Goal: Task Accomplishment & Management: Manage account settings

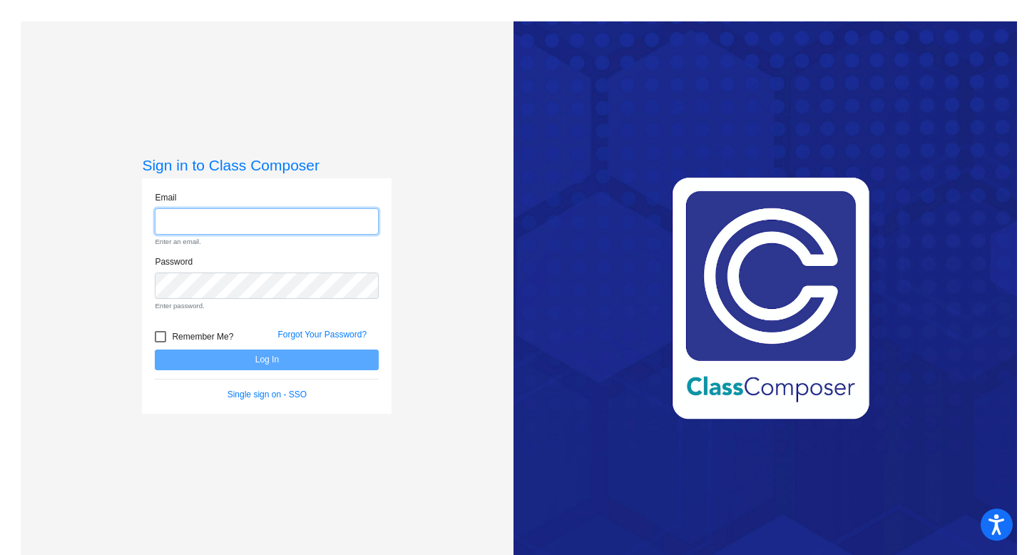
type input "[EMAIL_ADDRESS][DOMAIN_NAME]"
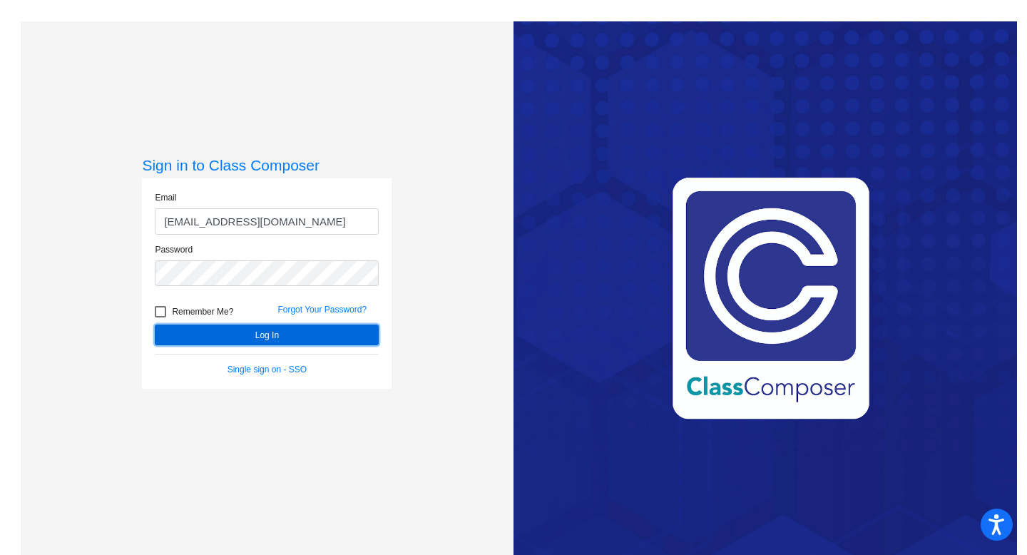
click at [284, 331] on button "Log In" at bounding box center [267, 334] width 224 height 21
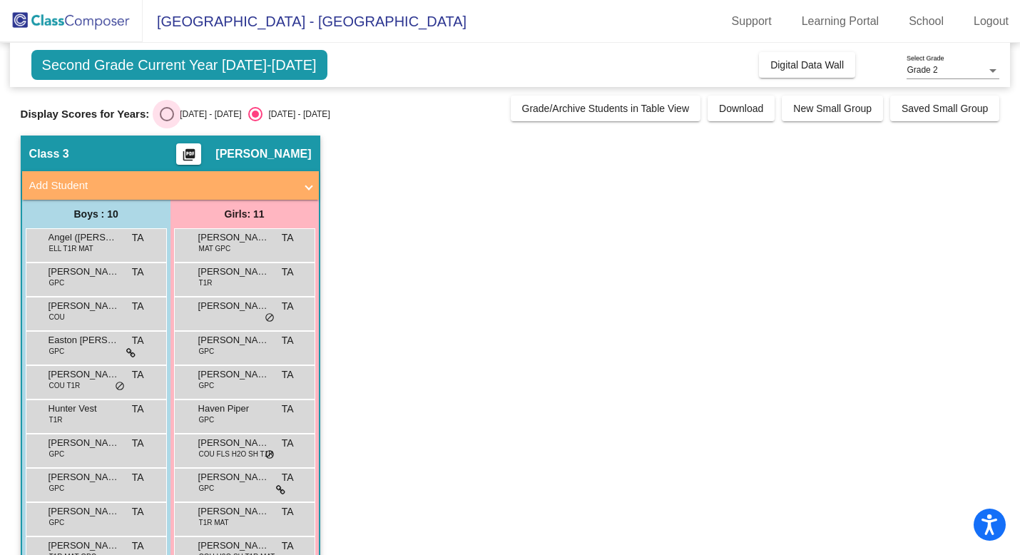
click at [160, 113] on div "Select an option" at bounding box center [167, 114] width 14 height 14
click at [166, 121] on input "[DATE] - [DATE]" at bounding box center [166, 121] width 1 height 1
radio input "true"
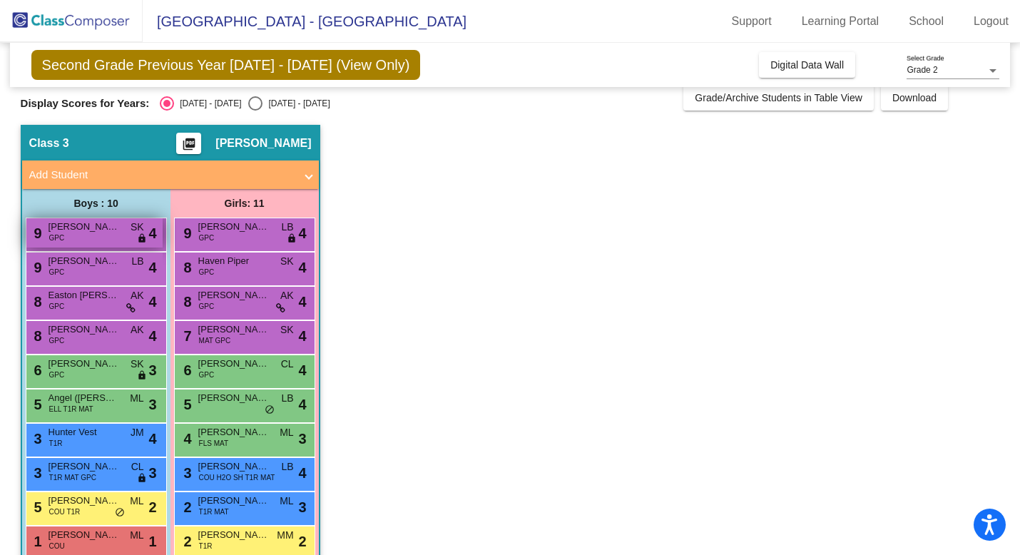
scroll to position [37, 0]
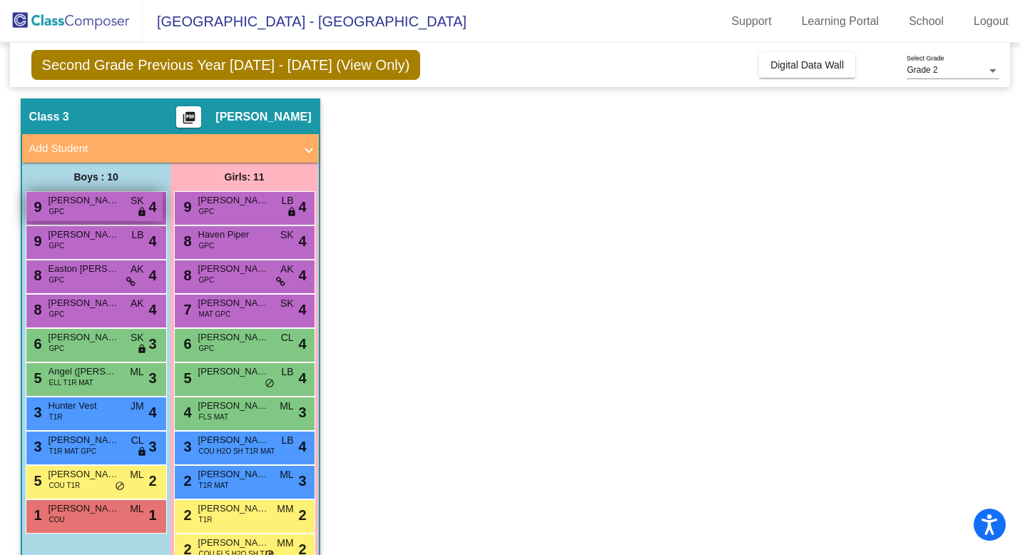
click at [101, 207] on span "[PERSON_NAME]" at bounding box center [83, 200] width 71 height 14
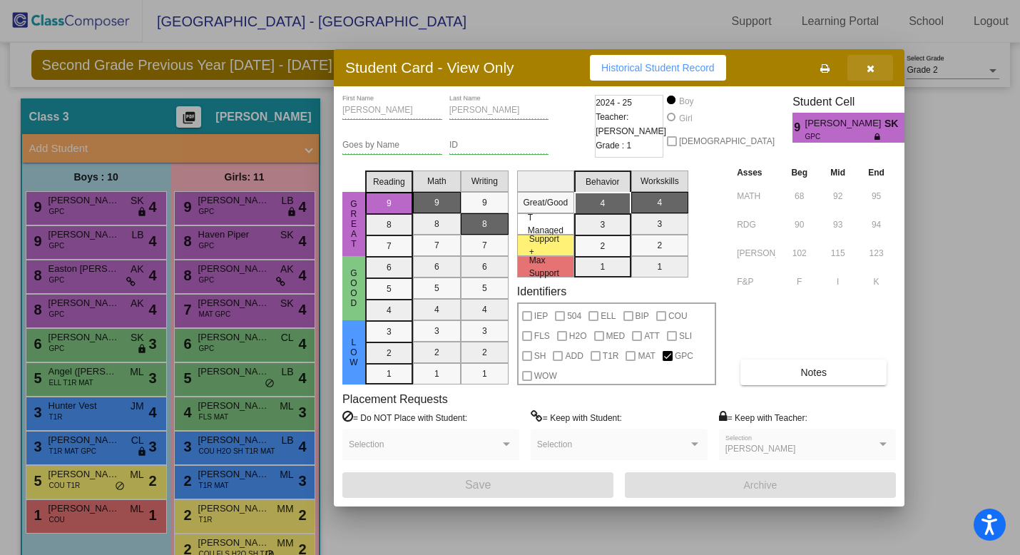
click at [862, 68] on button "button" at bounding box center [870, 68] width 46 height 26
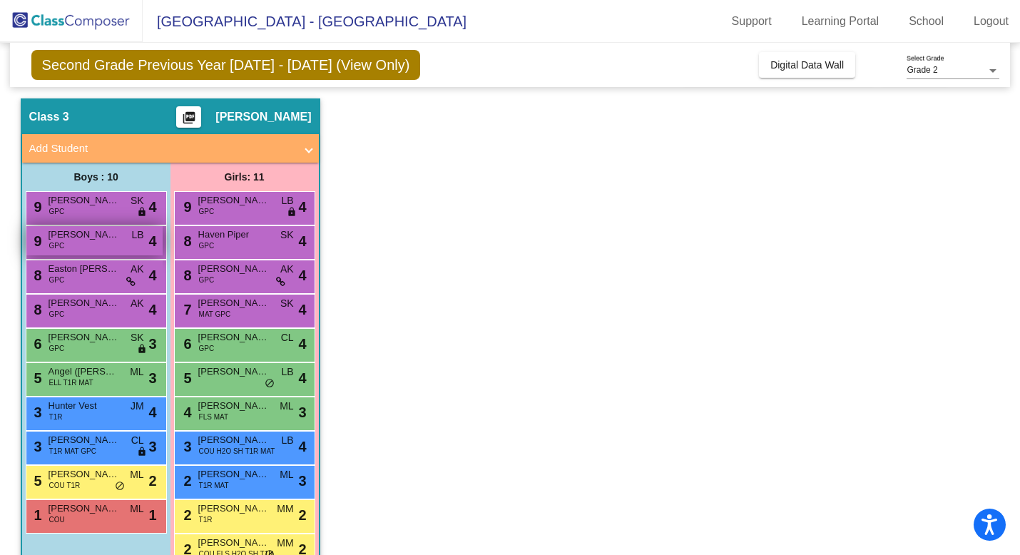
click at [105, 252] on div "9 [PERSON_NAME] GPC LB lock do_not_disturb_alt 4" at bounding box center [94, 240] width 136 height 29
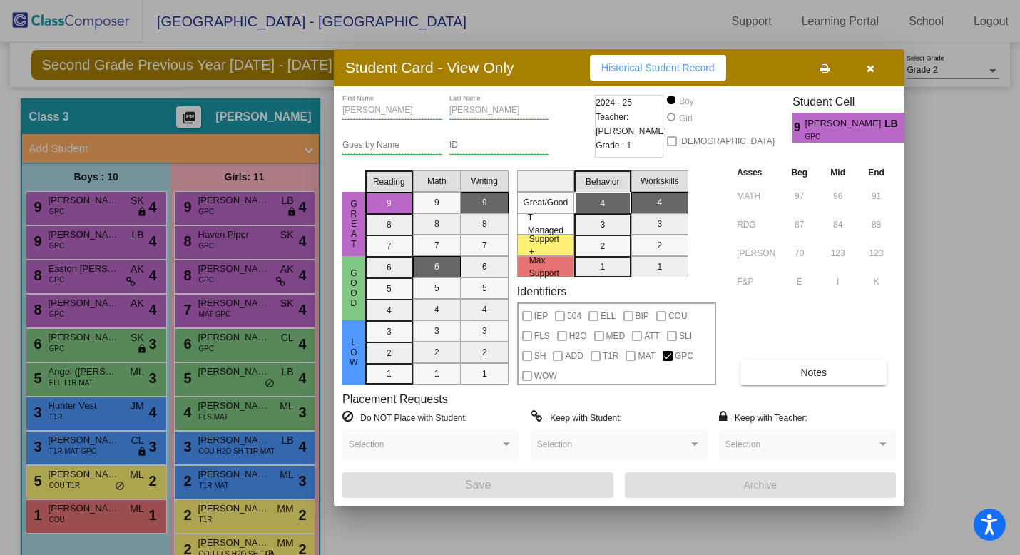
click at [869, 63] on icon "button" at bounding box center [870, 68] width 8 height 10
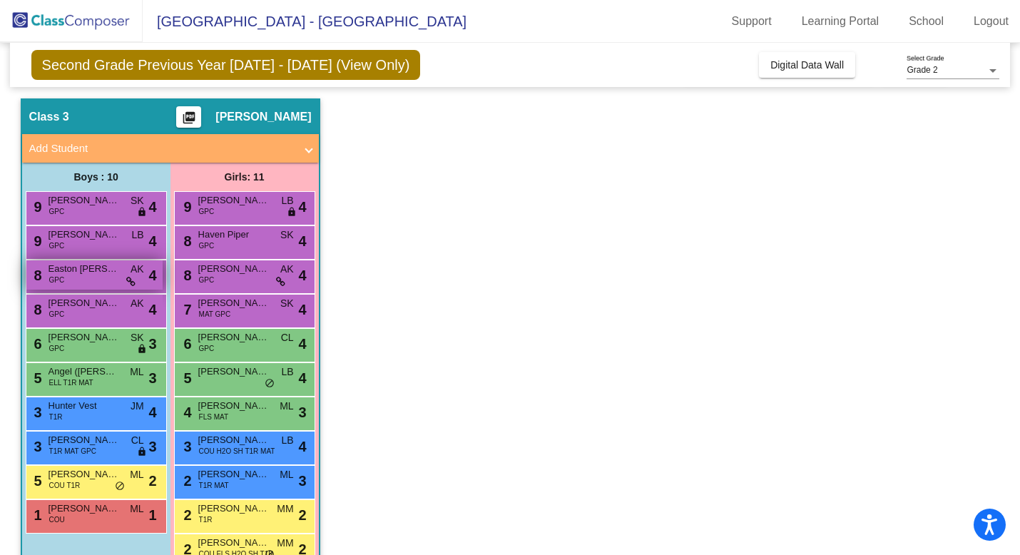
click at [90, 272] on span "Easton [PERSON_NAME]" at bounding box center [83, 269] width 71 height 14
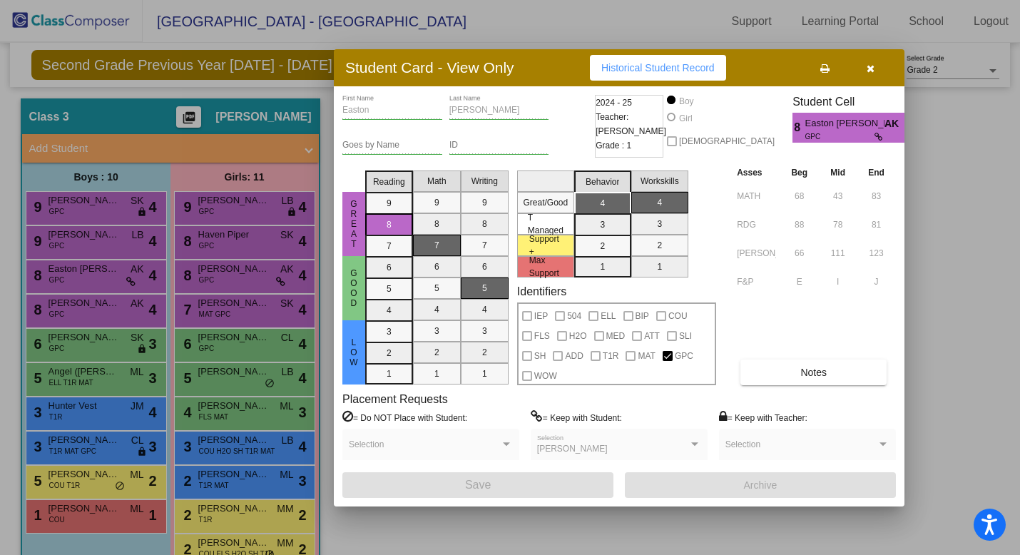
click at [868, 67] on icon "button" at bounding box center [870, 68] width 8 height 10
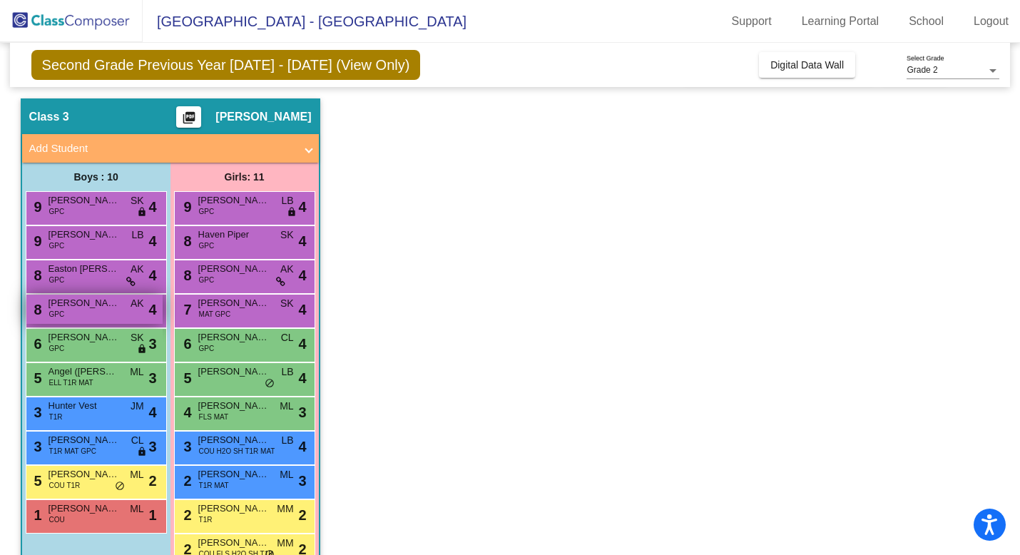
click at [88, 309] on span "[PERSON_NAME]" at bounding box center [83, 303] width 71 height 14
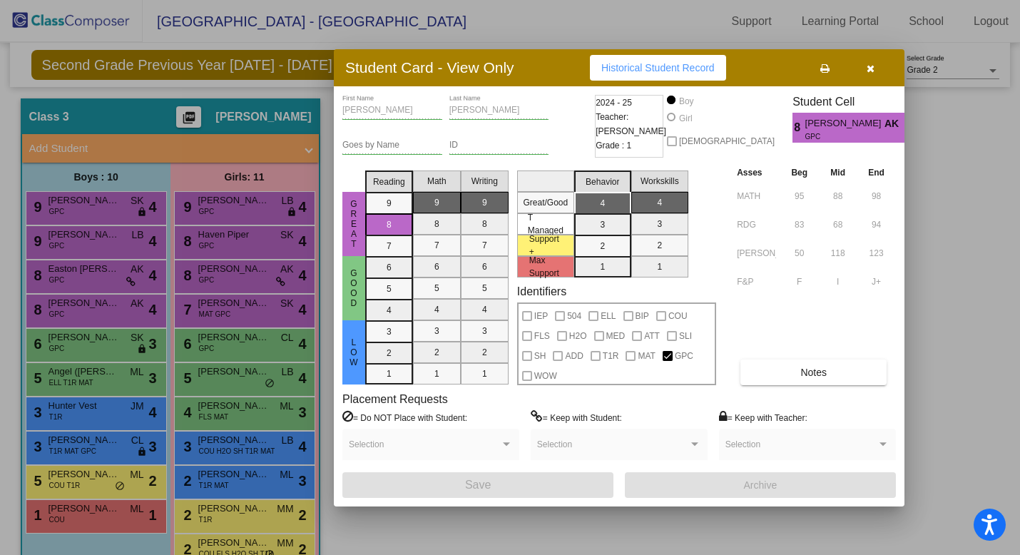
click at [866, 69] on icon "button" at bounding box center [870, 68] width 8 height 10
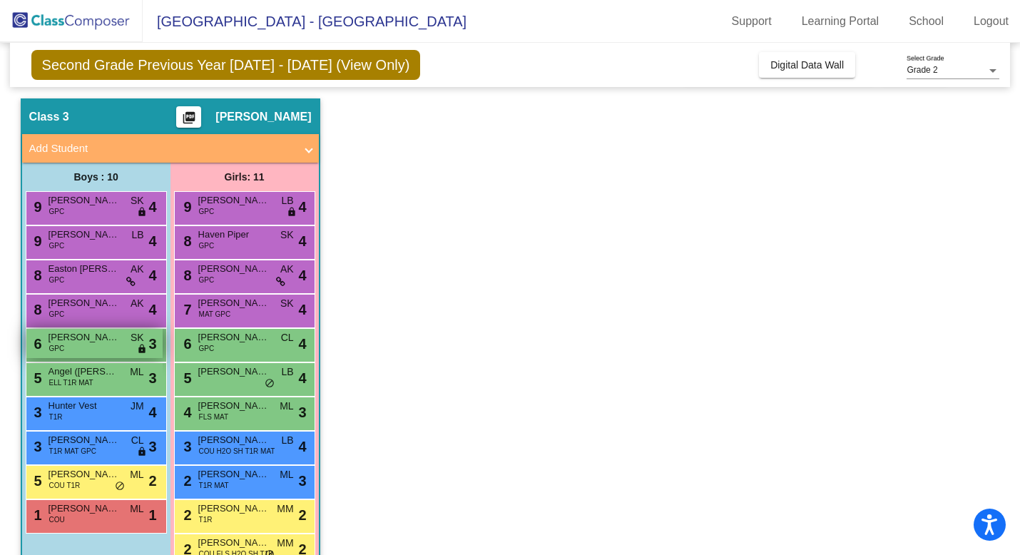
click at [71, 353] on div "6 [PERSON_NAME] GPC SK lock do_not_disturb_alt 3" at bounding box center [94, 343] width 136 height 29
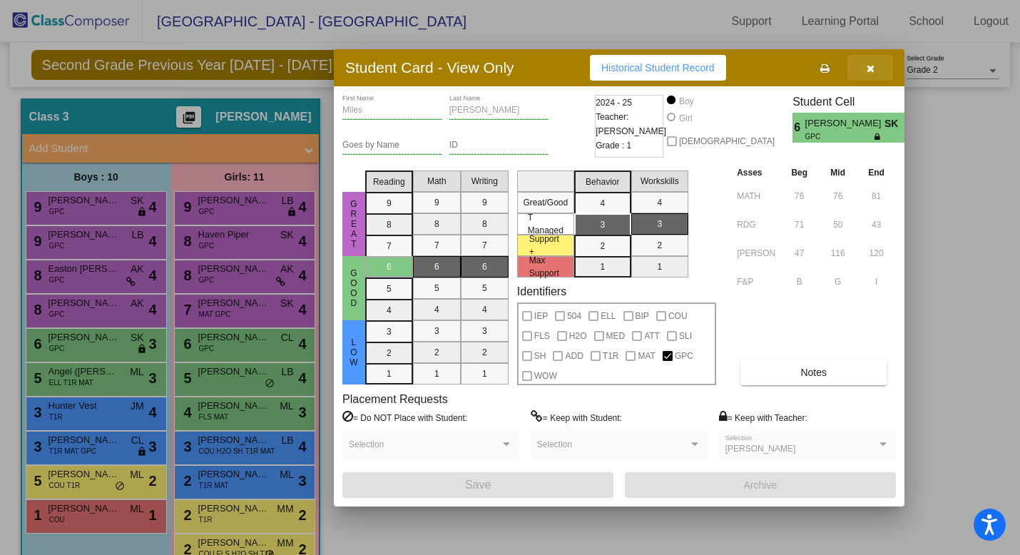
click at [871, 73] on icon "button" at bounding box center [870, 68] width 8 height 10
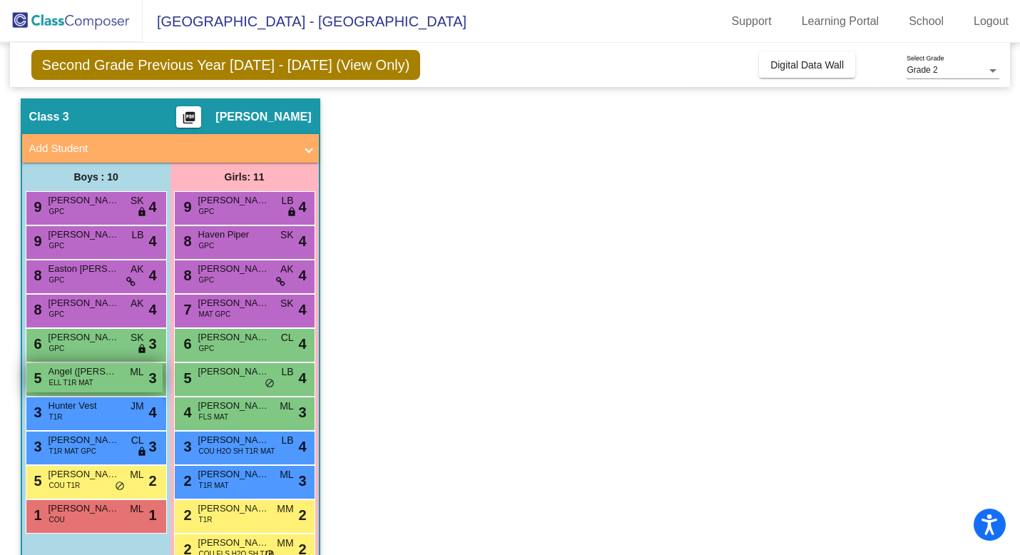
click at [101, 365] on span "Angel ([PERSON_NAME]) [PERSON_NAME]" at bounding box center [83, 371] width 71 height 14
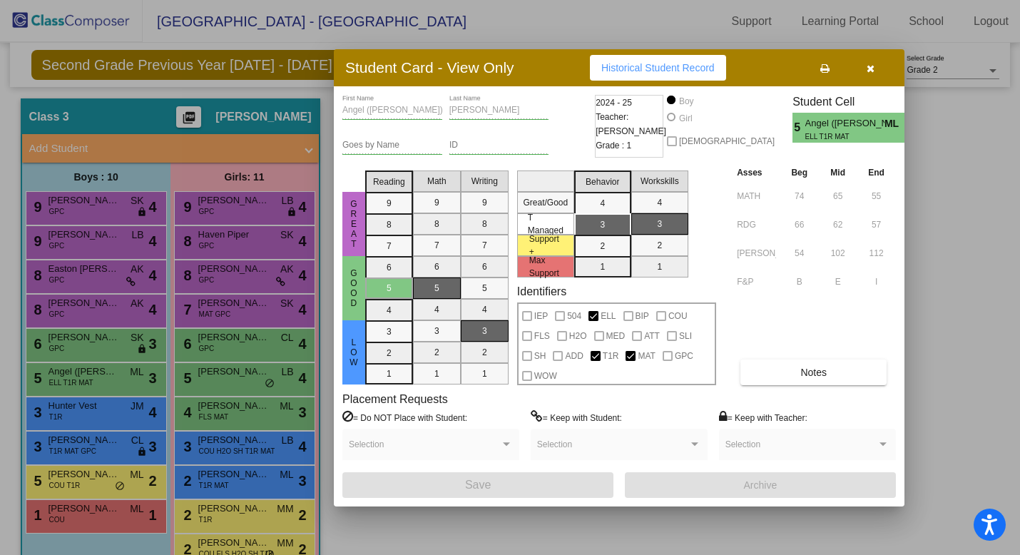
click at [868, 66] on icon "button" at bounding box center [870, 68] width 8 height 10
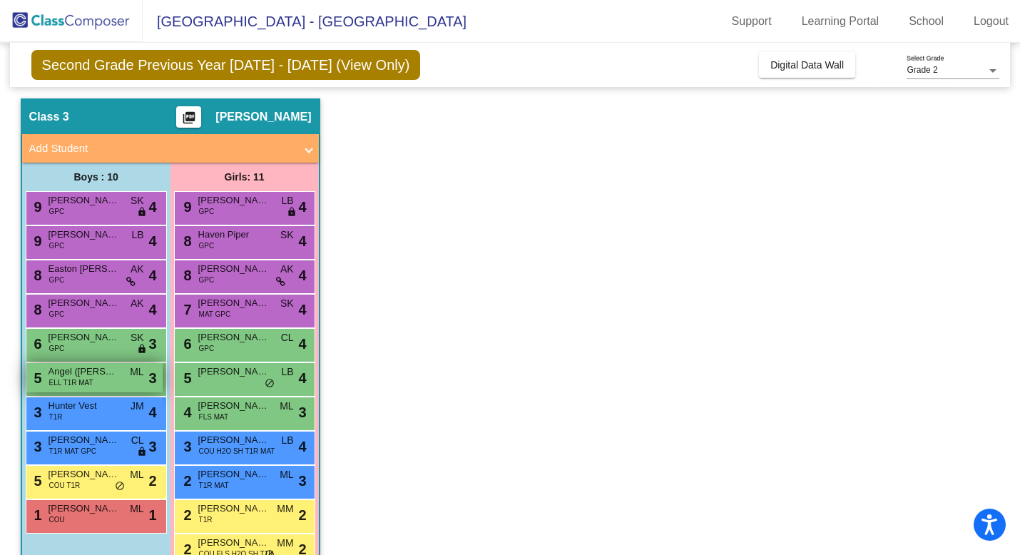
click at [102, 386] on div "5 Angel ([PERSON_NAME]) [PERSON_NAME] ELL T1R MAT ML lock do_not_disturb_alt 3" at bounding box center [94, 377] width 136 height 29
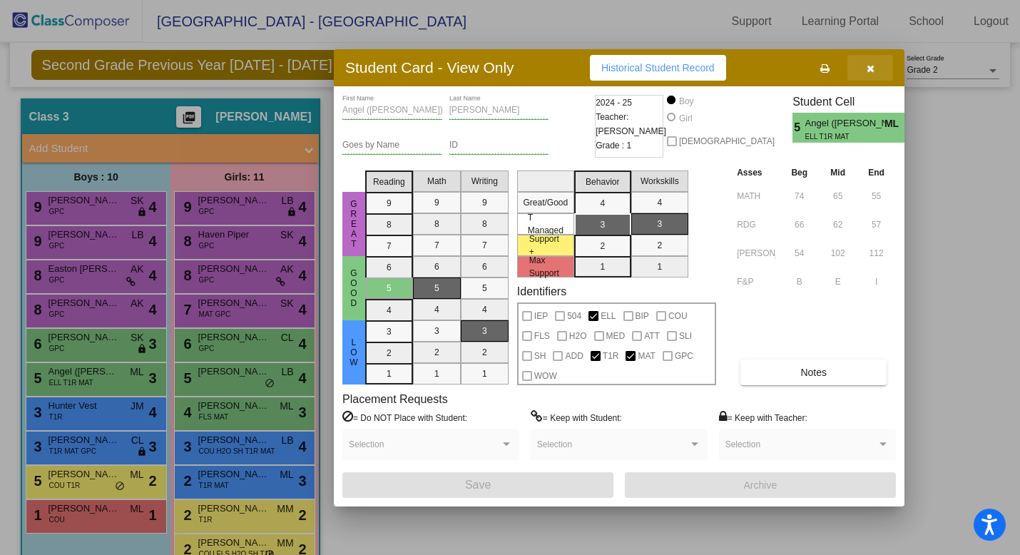
click at [870, 68] on icon "button" at bounding box center [870, 68] width 8 height 10
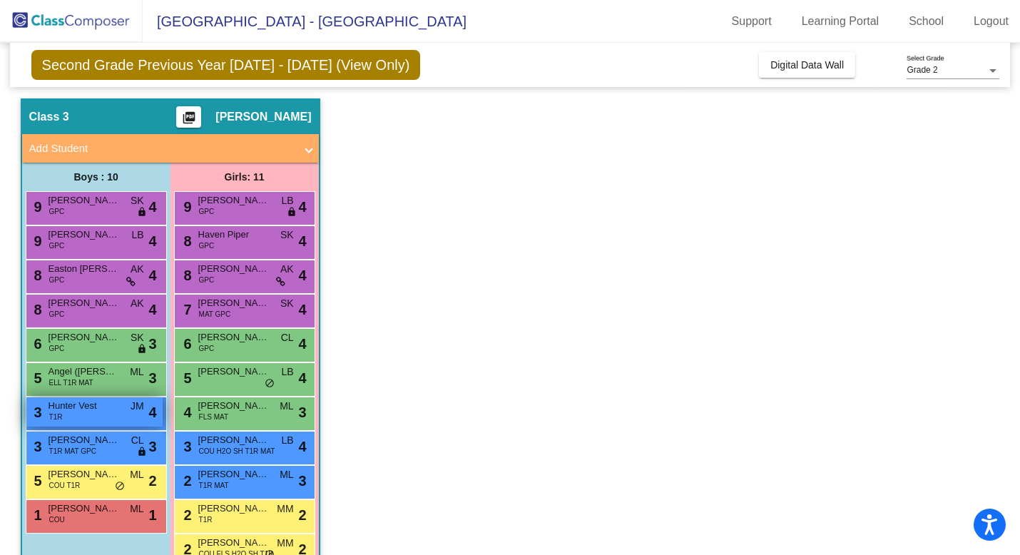
click at [87, 408] on span "Hunter Vest" at bounding box center [83, 406] width 71 height 14
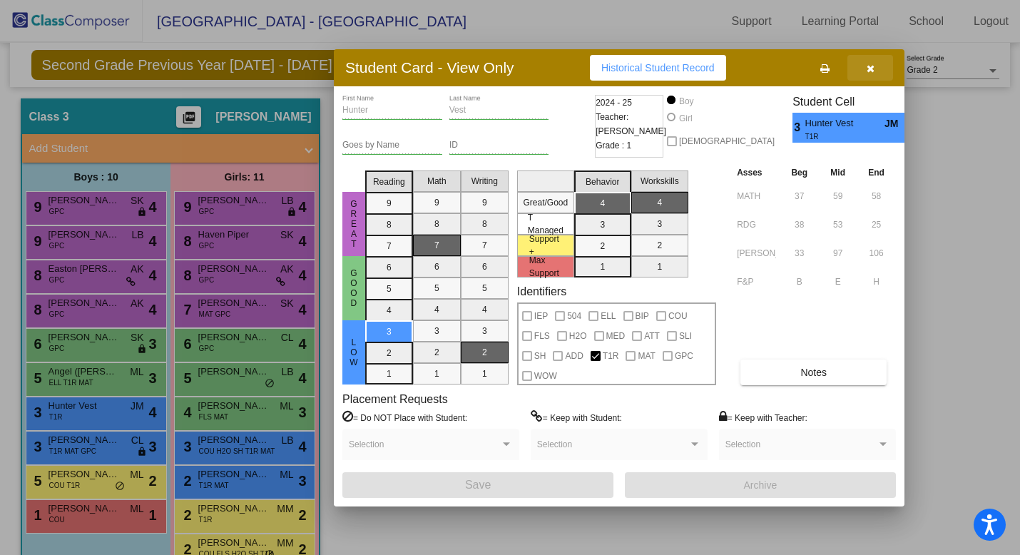
click at [871, 70] on icon "button" at bounding box center [870, 68] width 8 height 10
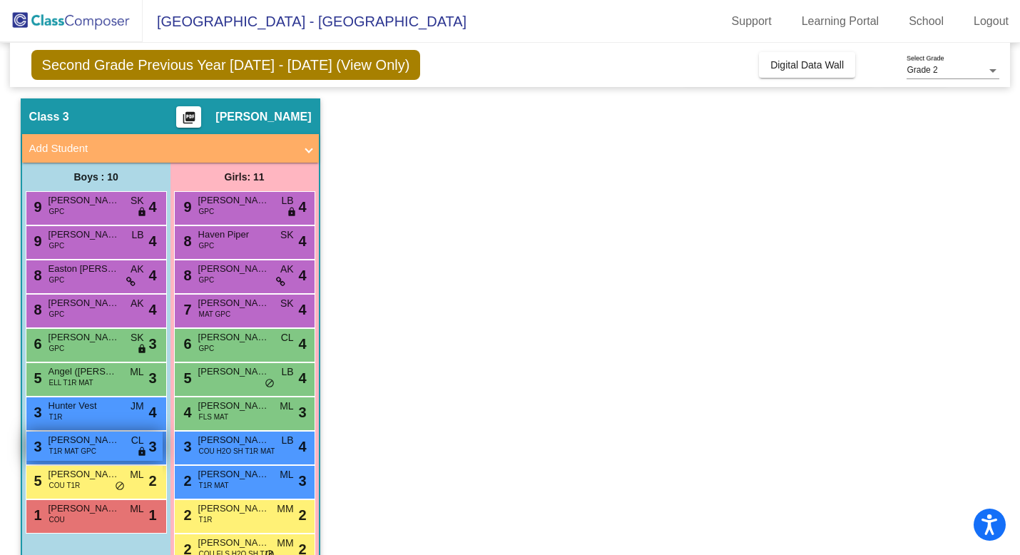
click at [103, 443] on span "[PERSON_NAME]" at bounding box center [83, 440] width 71 height 14
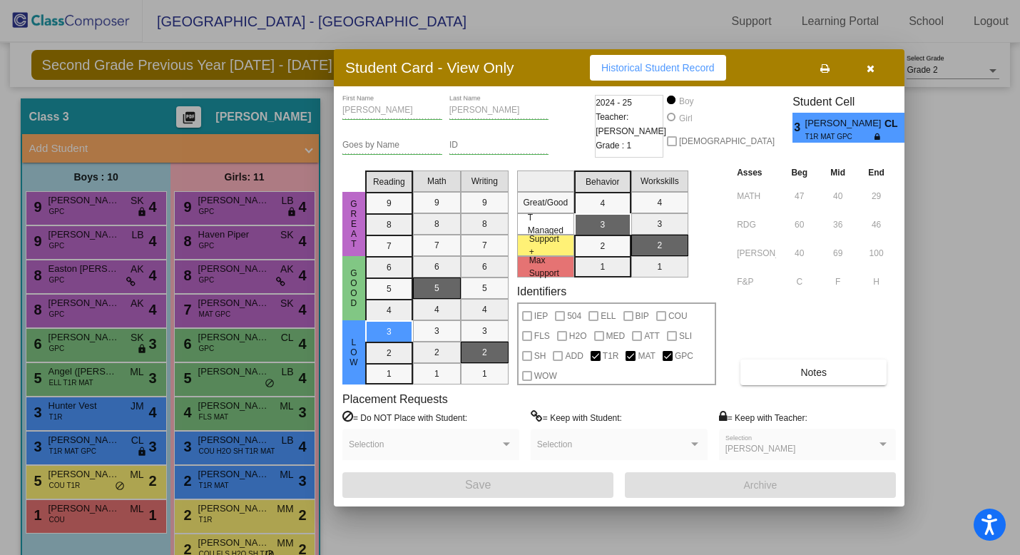
click at [868, 69] on icon "button" at bounding box center [870, 68] width 8 height 10
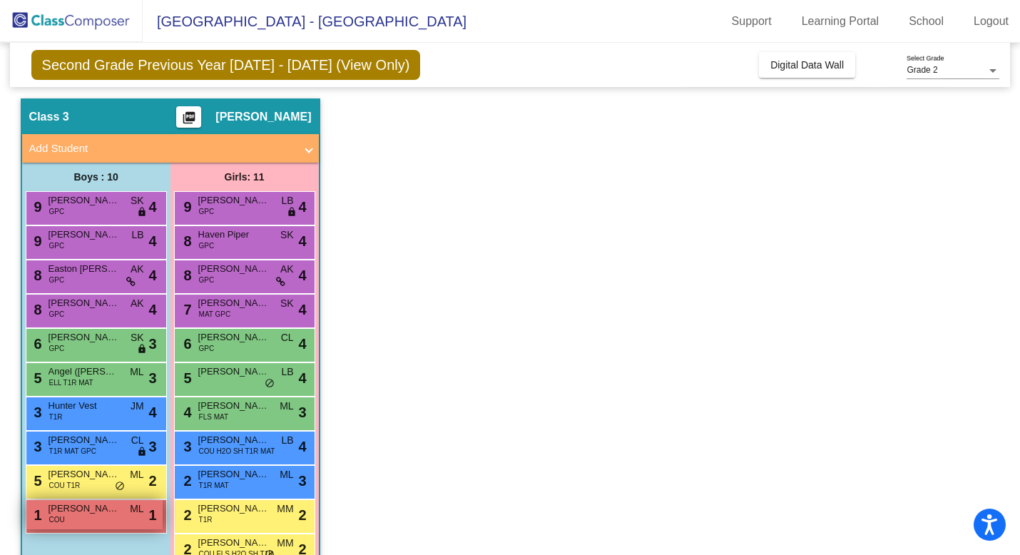
click at [91, 525] on div "1 [PERSON_NAME] COU ML lock do_not_disturb_alt 1" at bounding box center [94, 514] width 136 height 29
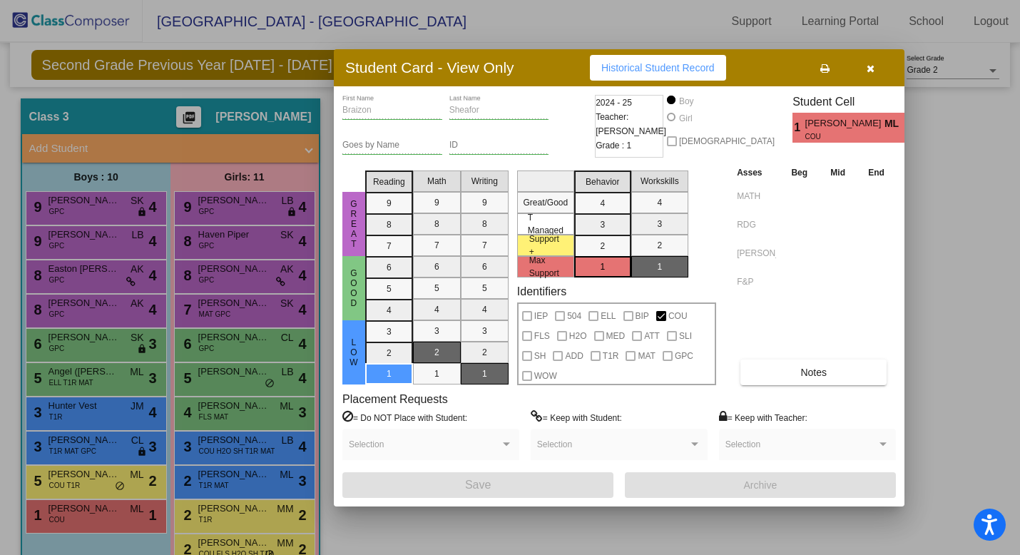
click at [870, 65] on icon "button" at bounding box center [870, 68] width 8 height 10
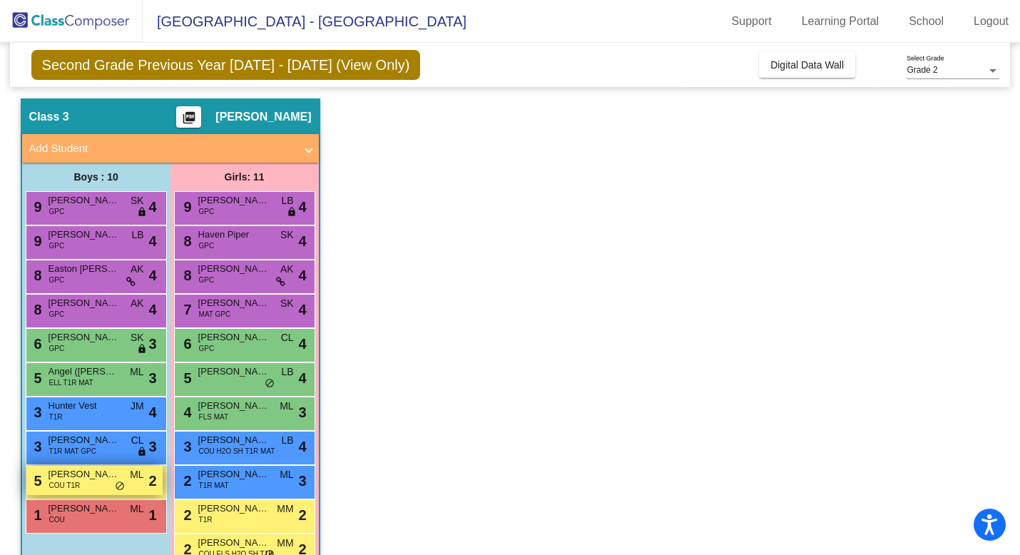
click at [68, 482] on span "COU T1R" at bounding box center [64, 485] width 31 height 11
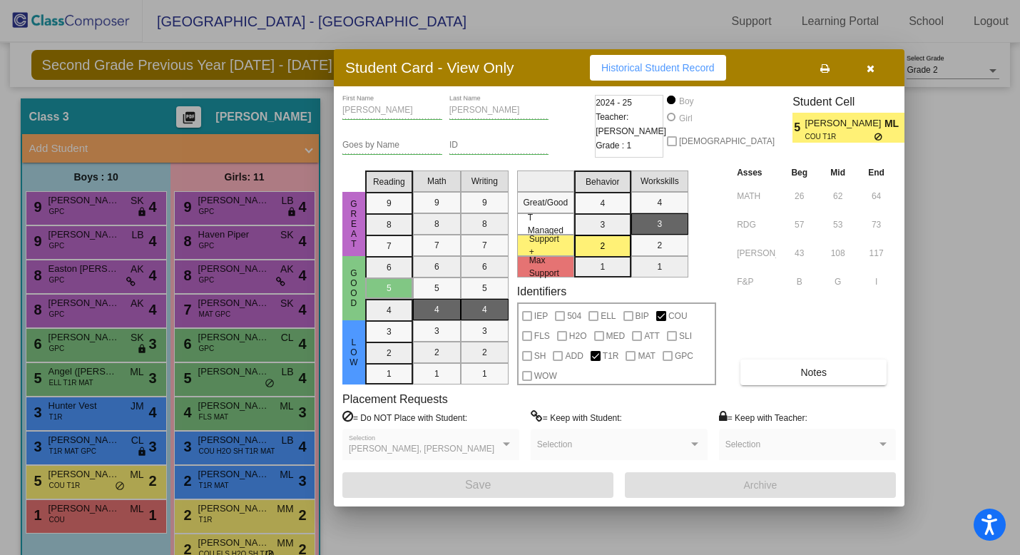
click at [876, 72] on button "button" at bounding box center [870, 68] width 46 height 26
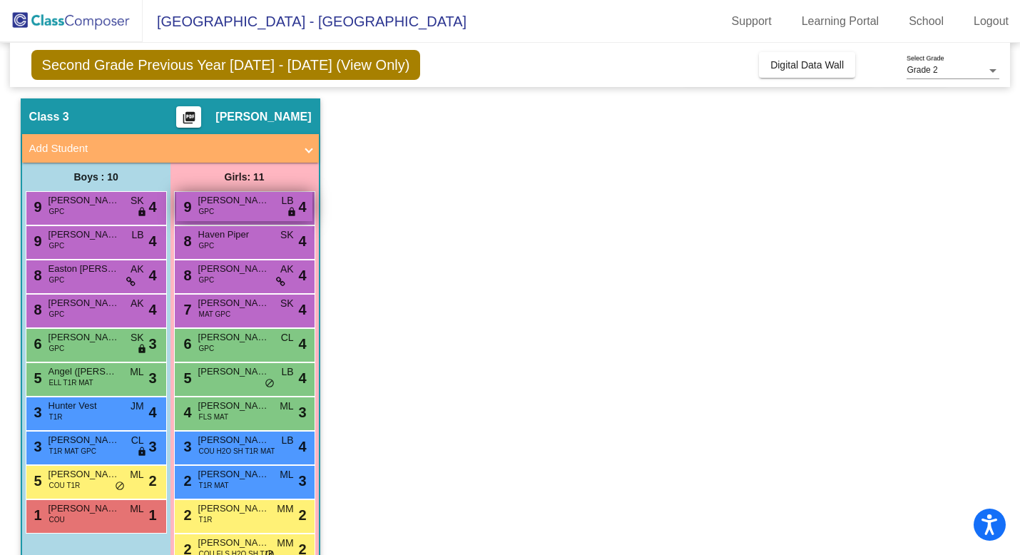
click at [212, 209] on span "GPC" at bounding box center [207, 211] width 16 height 11
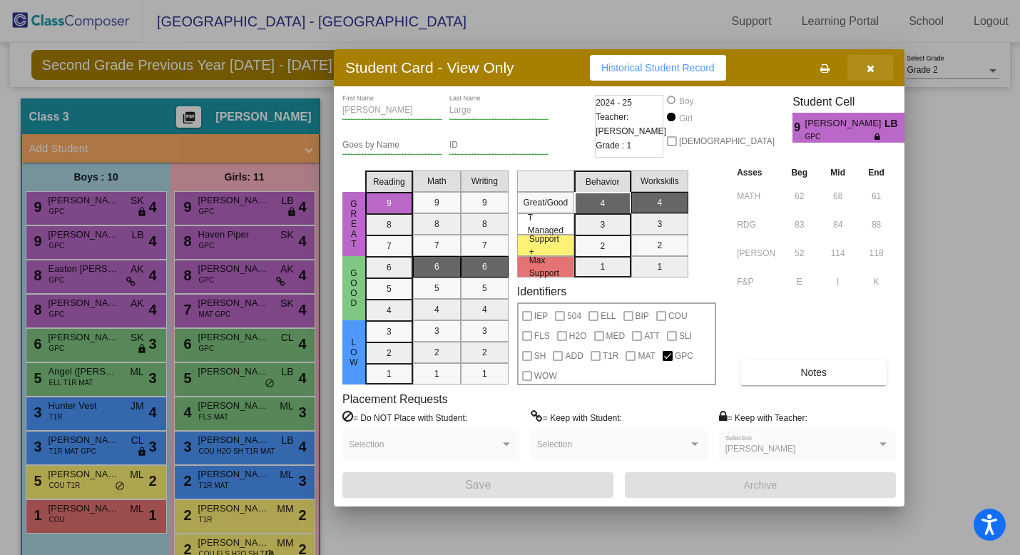
click at [873, 66] on icon "button" at bounding box center [870, 68] width 8 height 10
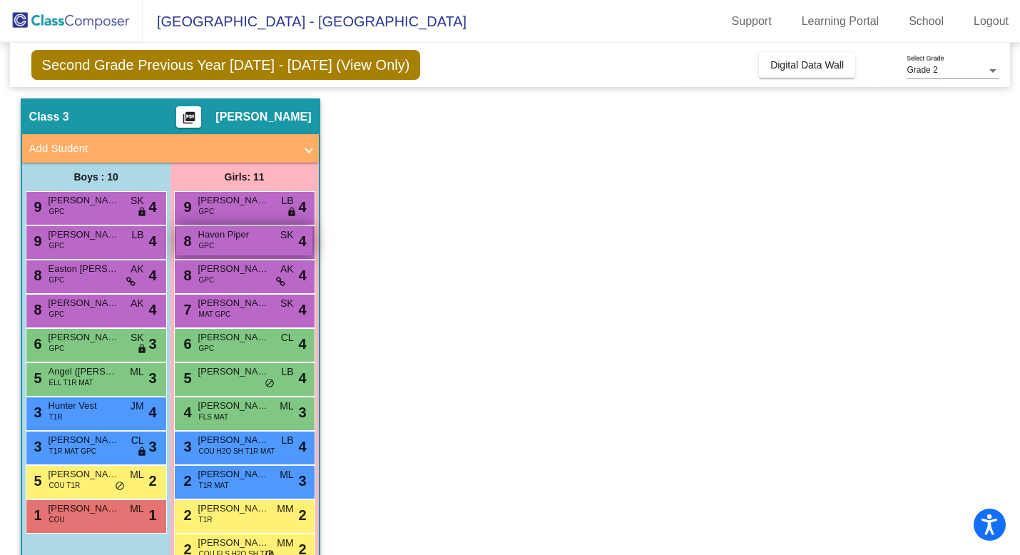
click at [247, 240] on span "Haven Piper" at bounding box center [233, 234] width 71 height 14
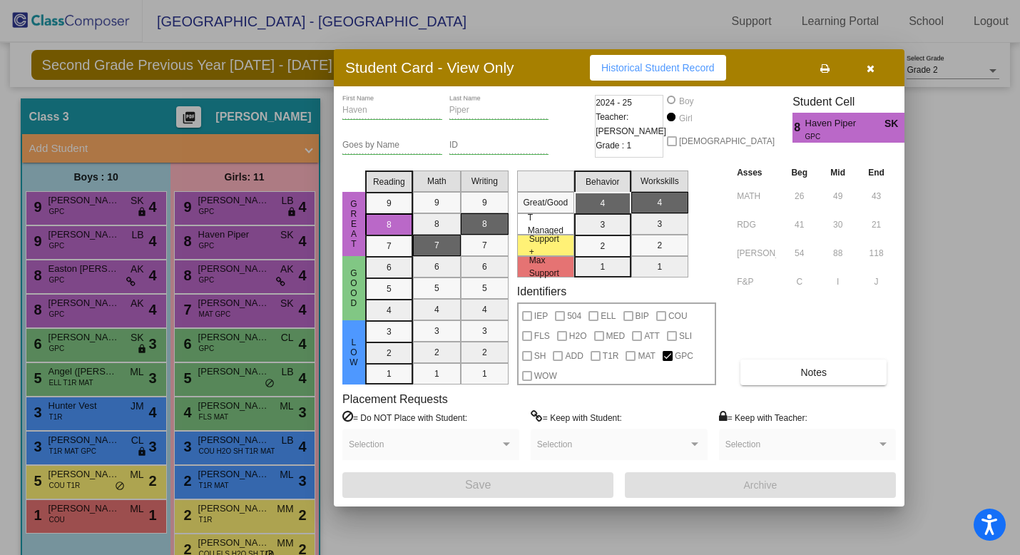
click at [872, 59] on button "button" at bounding box center [870, 68] width 46 height 26
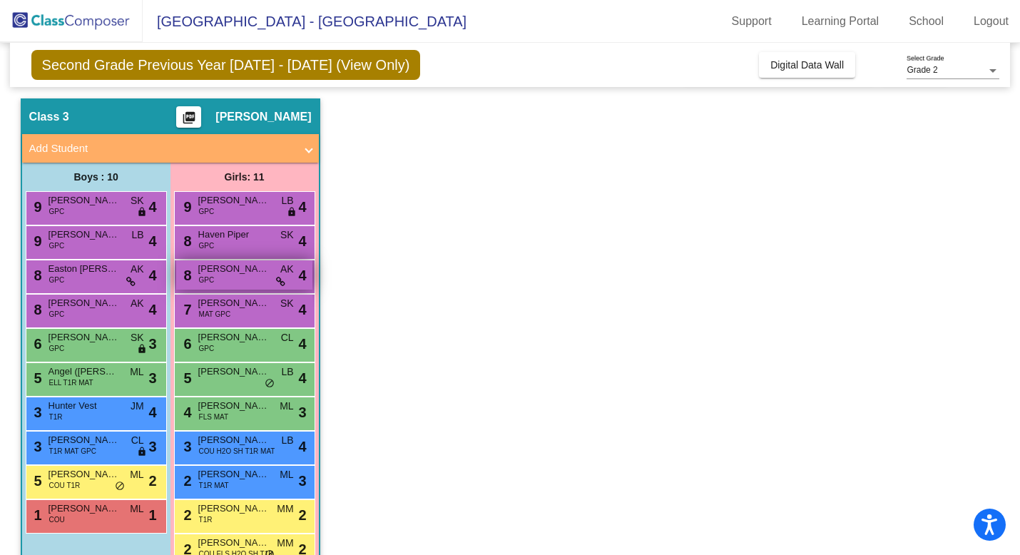
click at [207, 282] on span "GPC" at bounding box center [207, 279] width 16 height 11
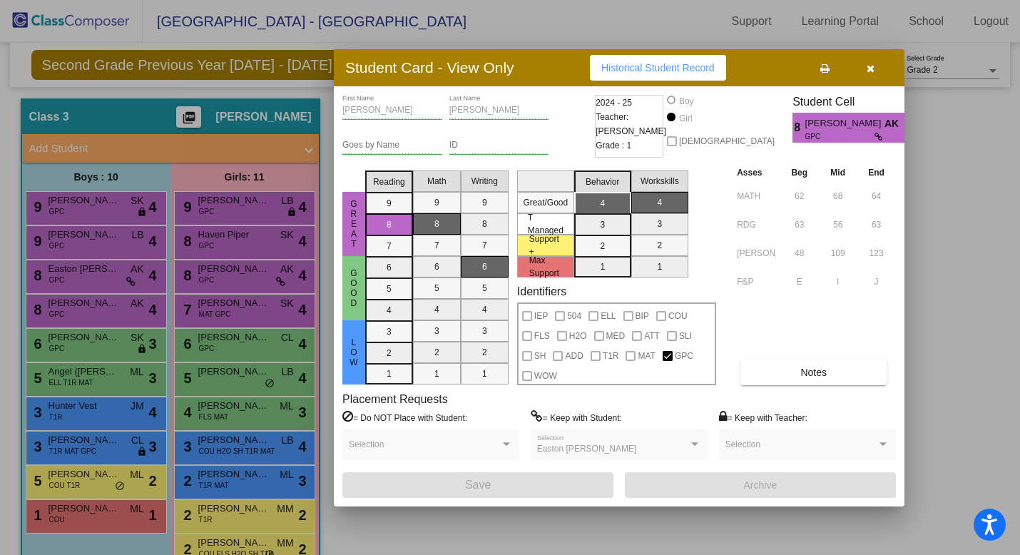
click at [871, 67] on icon "button" at bounding box center [870, 68] width 8 height 10
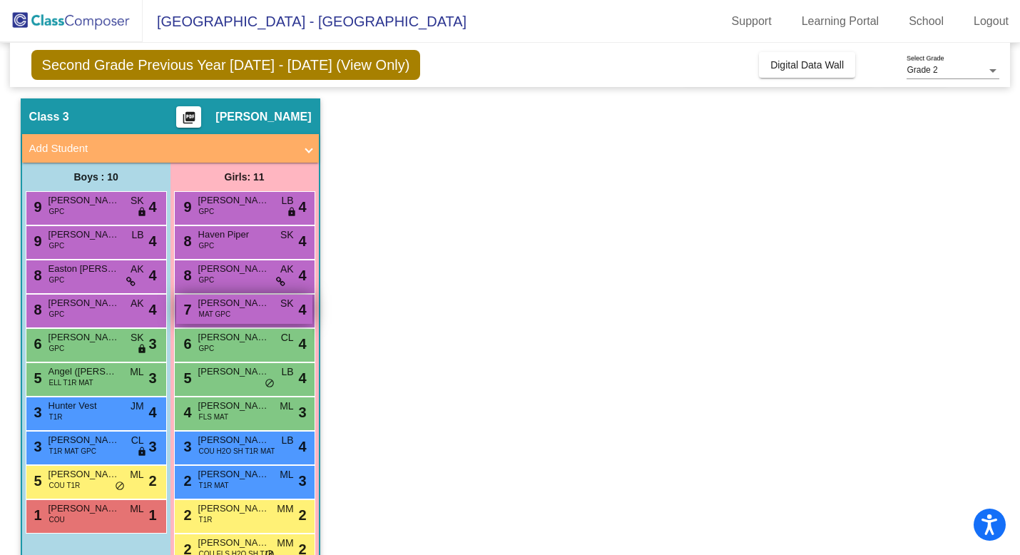
click at [245, 319] on div "7 [PERSON_NAME] MAT GPC SK lock do_not_disturb_alt 4" at bounding box center [244, 308] width 136 height 29
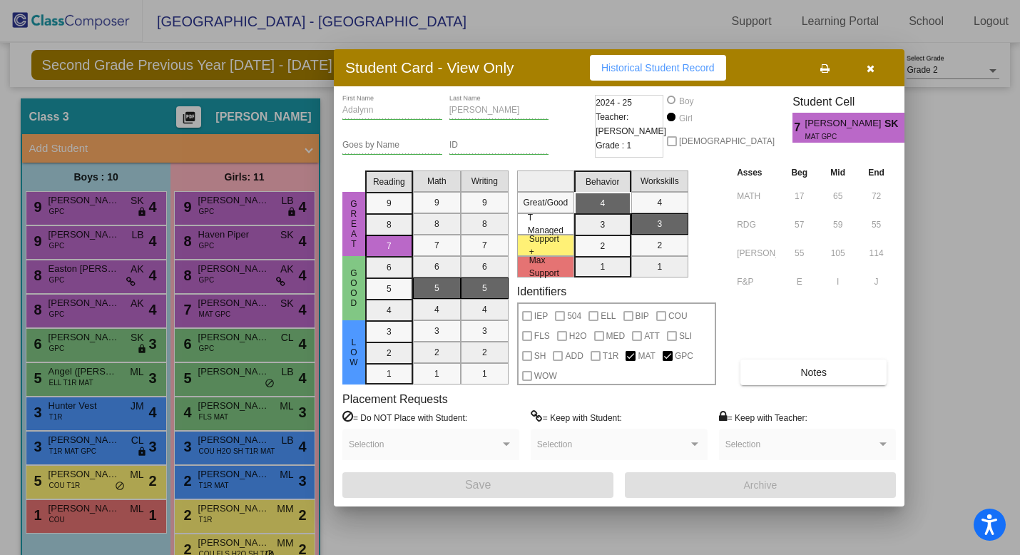
click at [872, 66] on icon "button" at bounding box center [870, 68] width 8 height 10
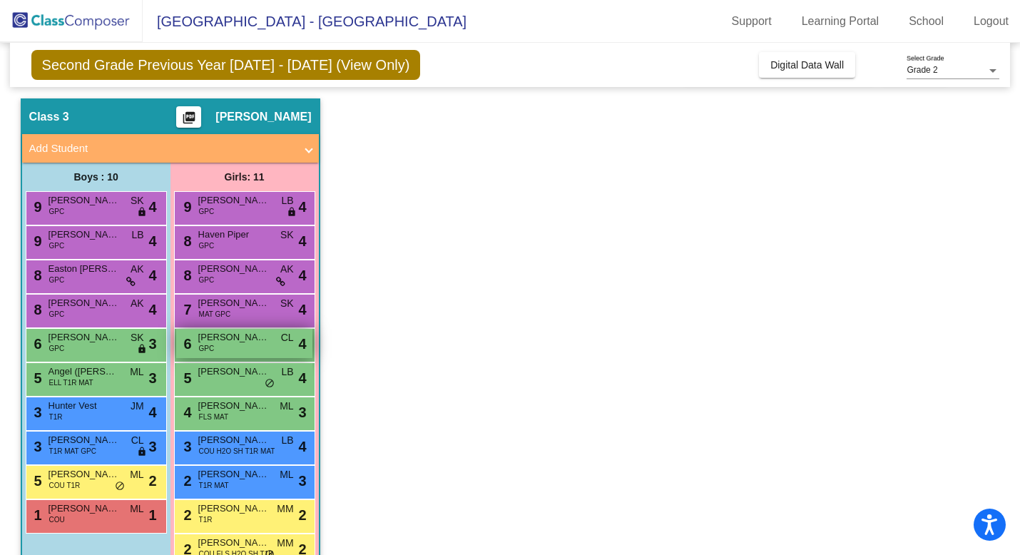
click at [225, 344] on span "[PERSON_NAME]" at bounding box center [233, 337] width 71 height 14
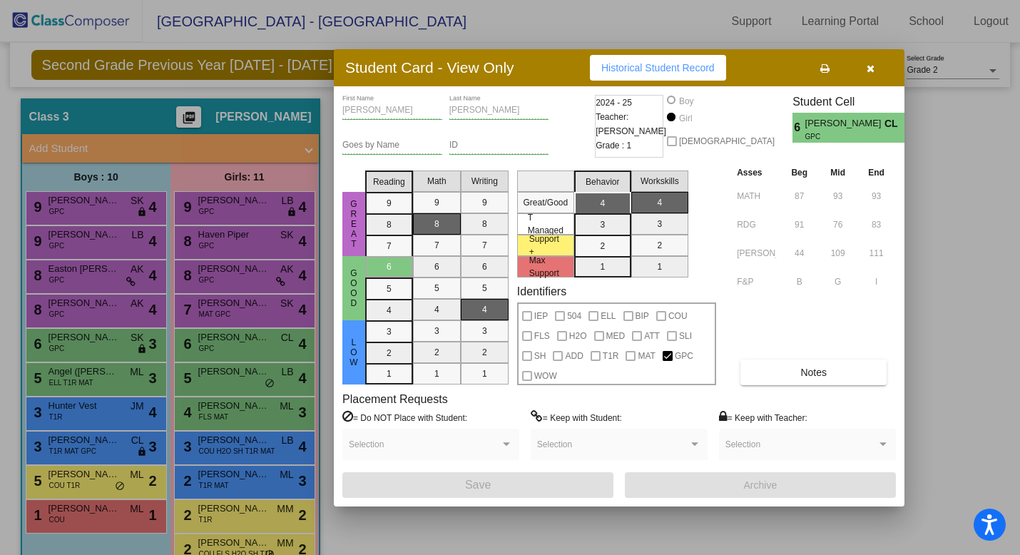
click at [868, 74] on button "button" at bounding box center [870, 68] width 46 height 26
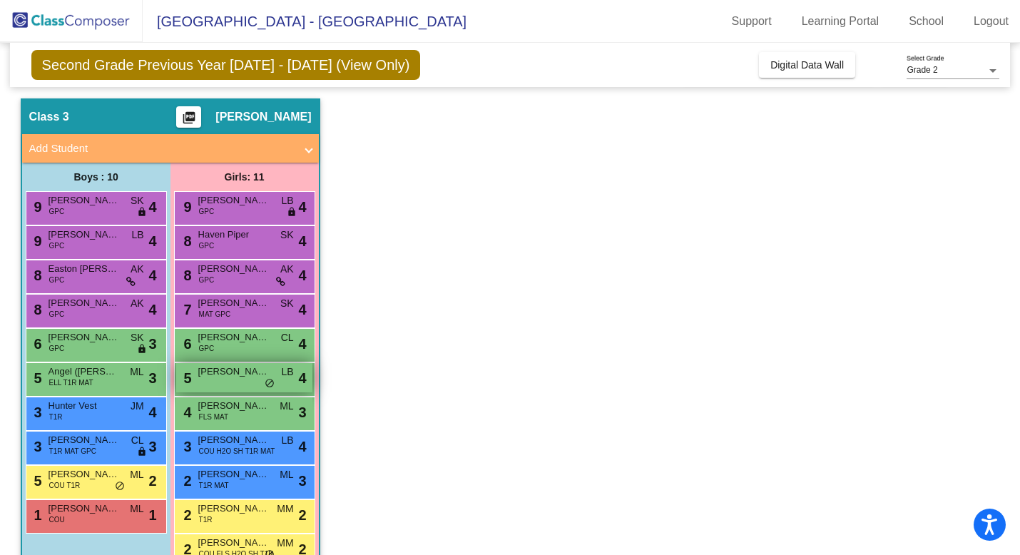
click at [212, 383] on div "5 [PERSON_NAME]'[PERSON_NAME] lock do_not_disturb_alt 4" at bounding box center [244, 377] width 136 height 29
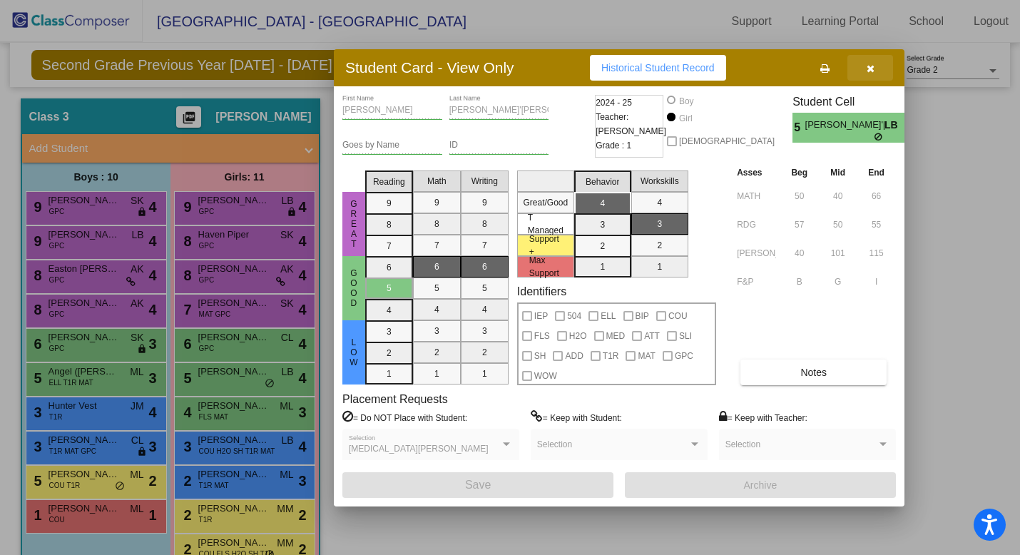
click at [874, 66] on button "button" at bounding box center [870, 68] width 46 height 26
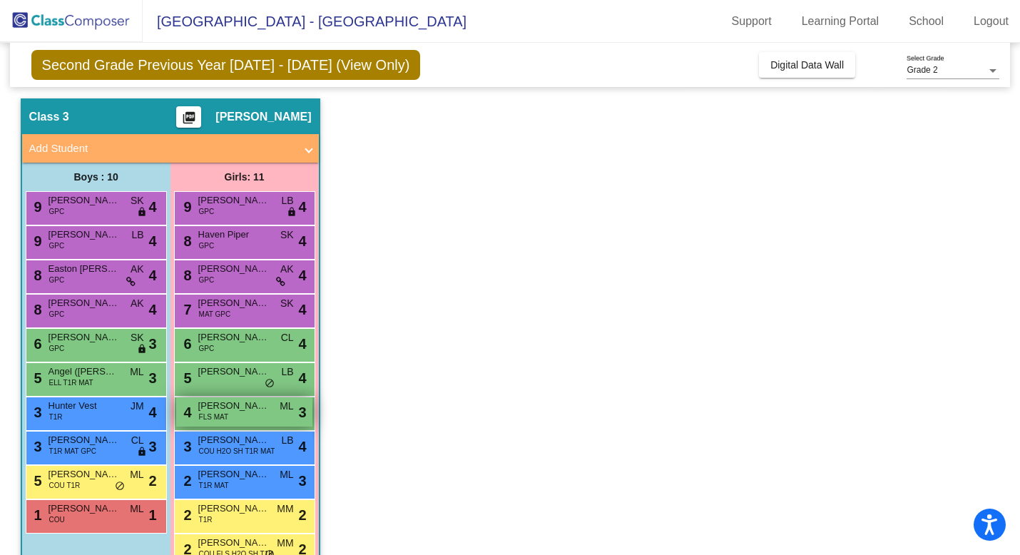
click at [231, 415] on div "4 [PERSON_NAME] FLS MAT ML lock do_not_disturb_alt 3" at bounding box center [244, 411] width 136 height 29
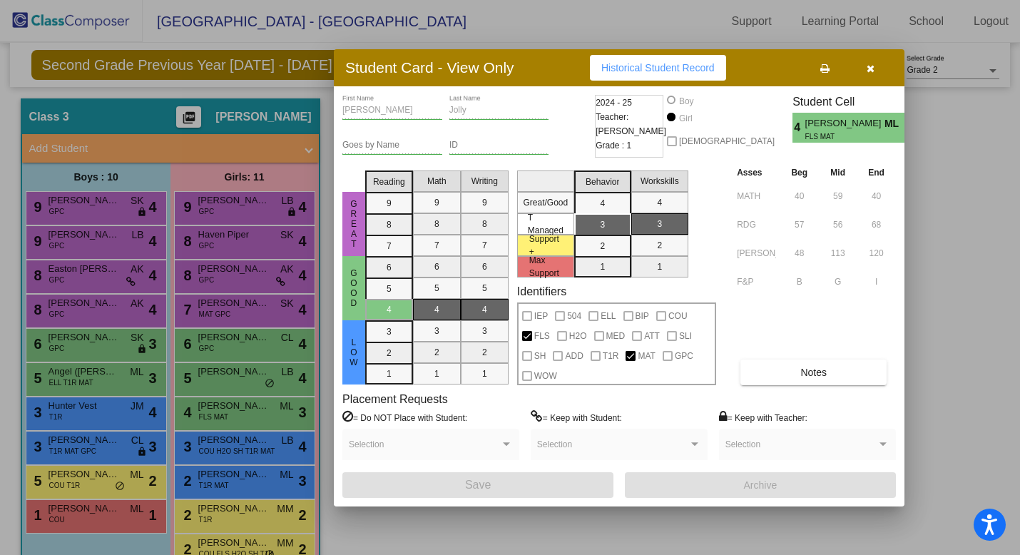
click at [868, 71] on icon "button" at bounding box center [870, 68] width 8 height 10
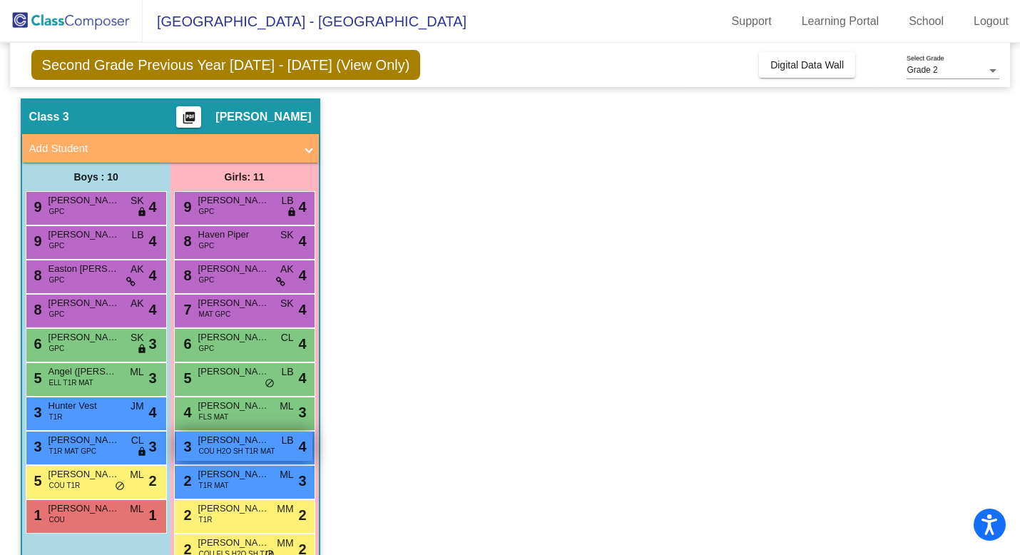
click at [210, 441] on span "[PERSON_NAME]" at bounding box center [233, 440] width 71 height 14
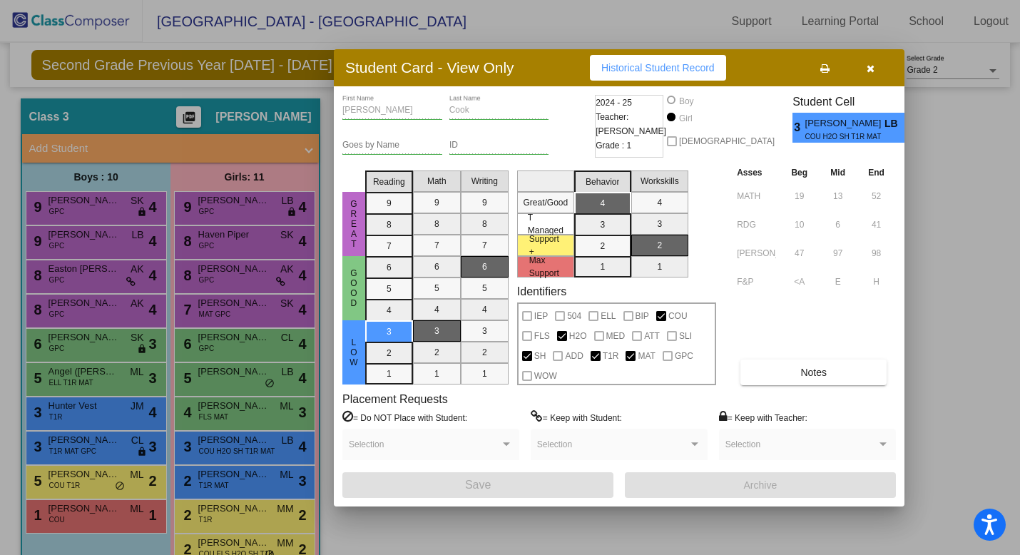
click at [863, 67] on button "button" at bounding box center [870, 68] width 46 height 26
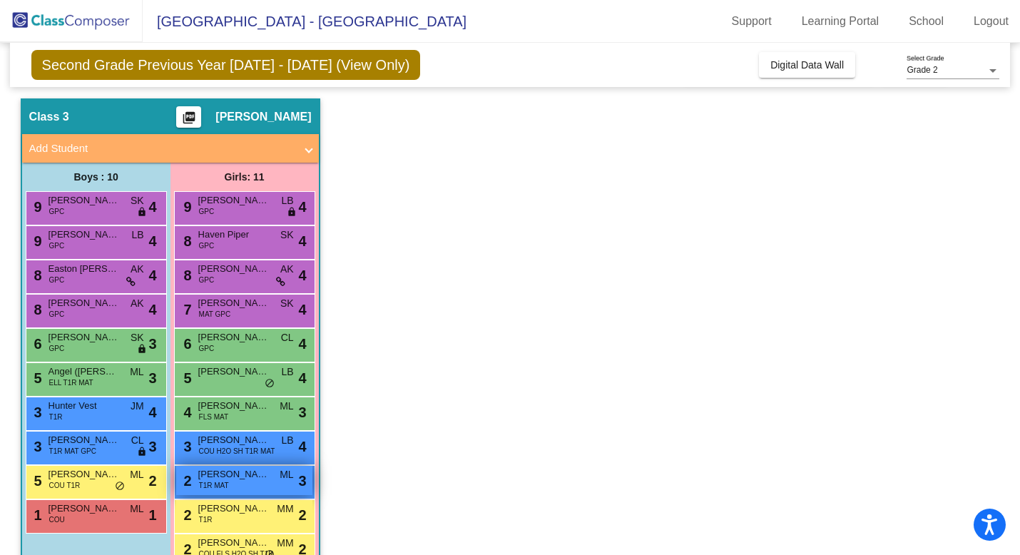
click at [221, 480] on span "T1R MAT" at bounding box center [214, 485] width 30 height 11
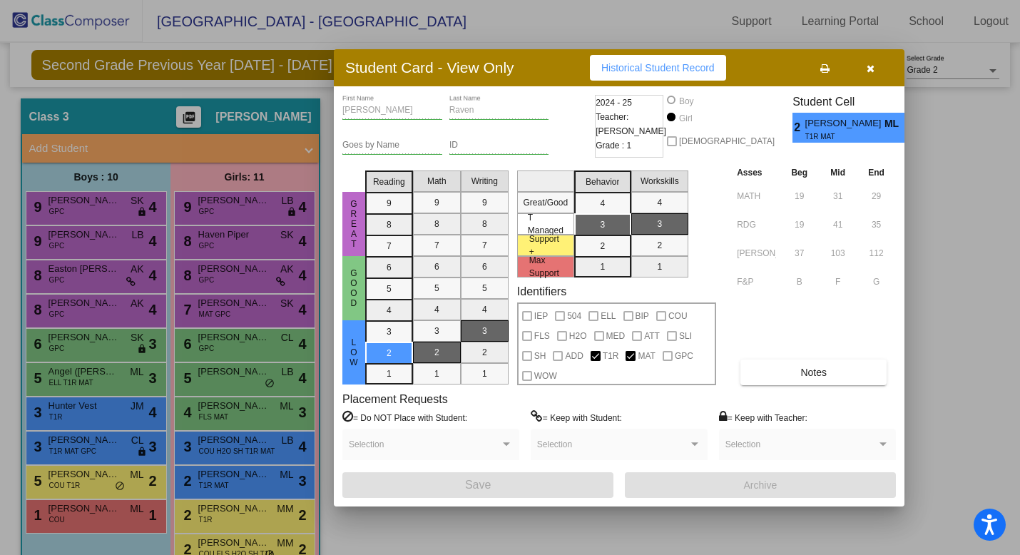
click at [873, 71] on icon "button" at bounding box center [870, 68] width 8 height 10
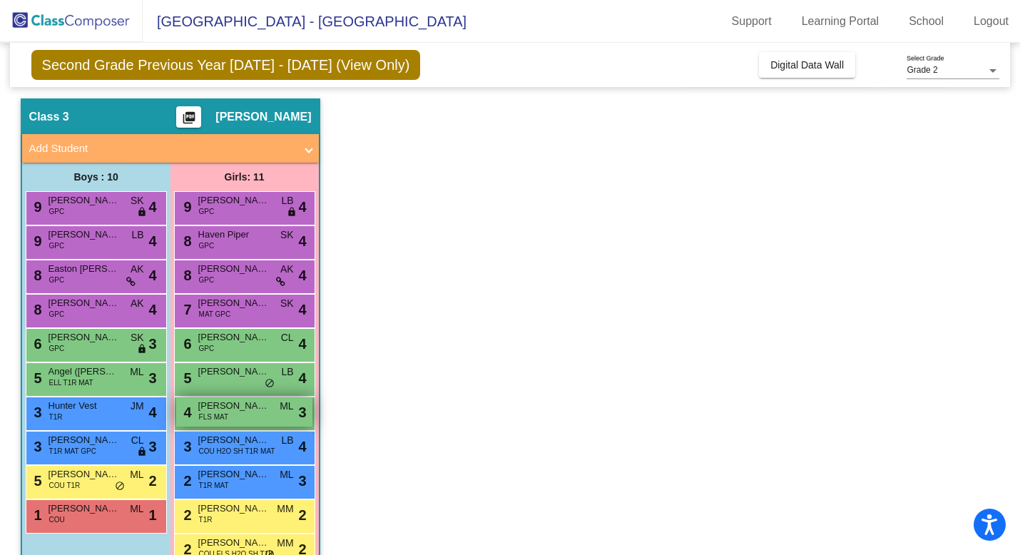
scroll to position [73, 0]
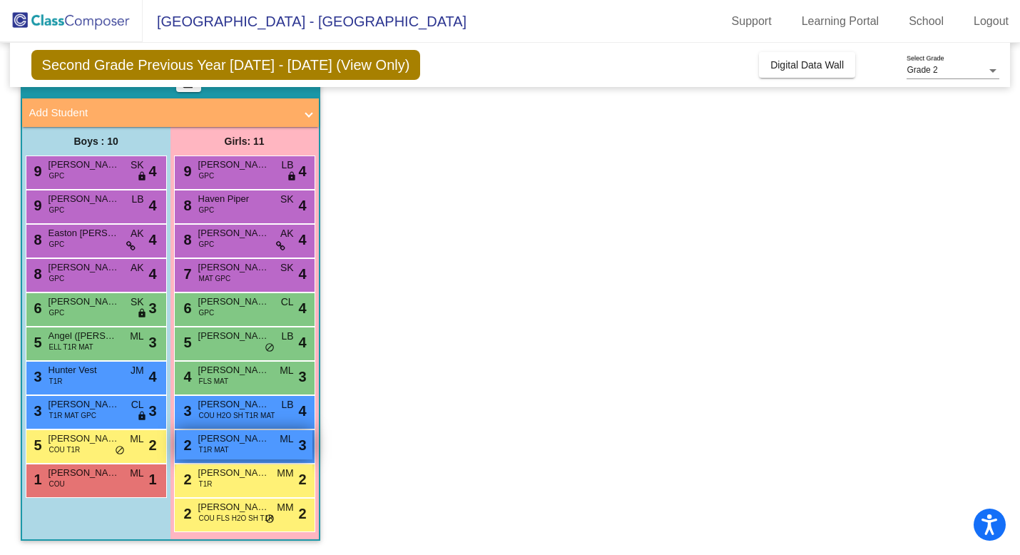
click at [207, 449] on span "T1R MAT" at bounding box center [214, 449] width 30 height 11
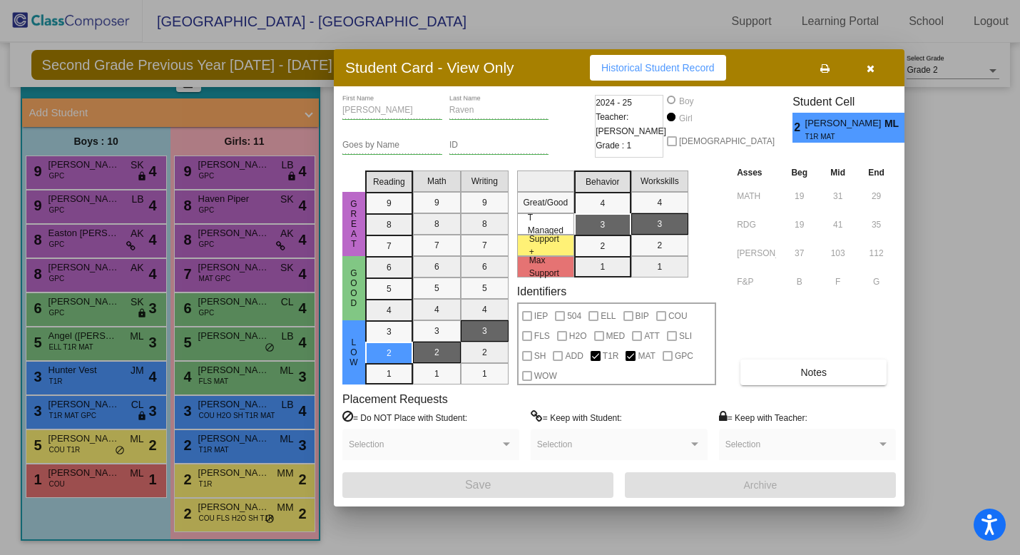
click at [866, 70] on icon "button" at bounding box center [870, 68] width 8 height 10
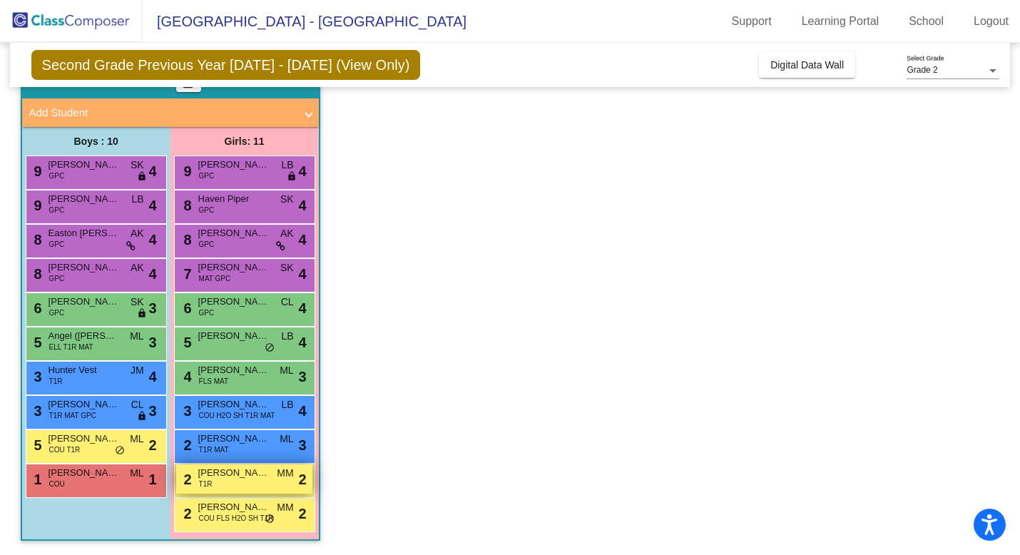
click at [282, 479] on span "MM" at bounding box center [285, 473] width 16 height 15
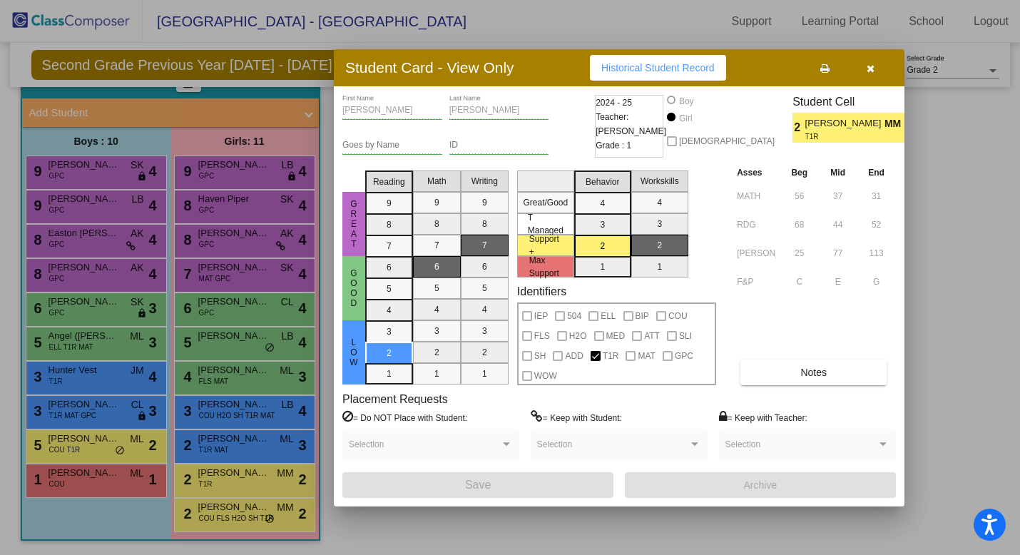
click at [871, 67] on icon "button" at bounding box center [870, 68] width 8 height 10
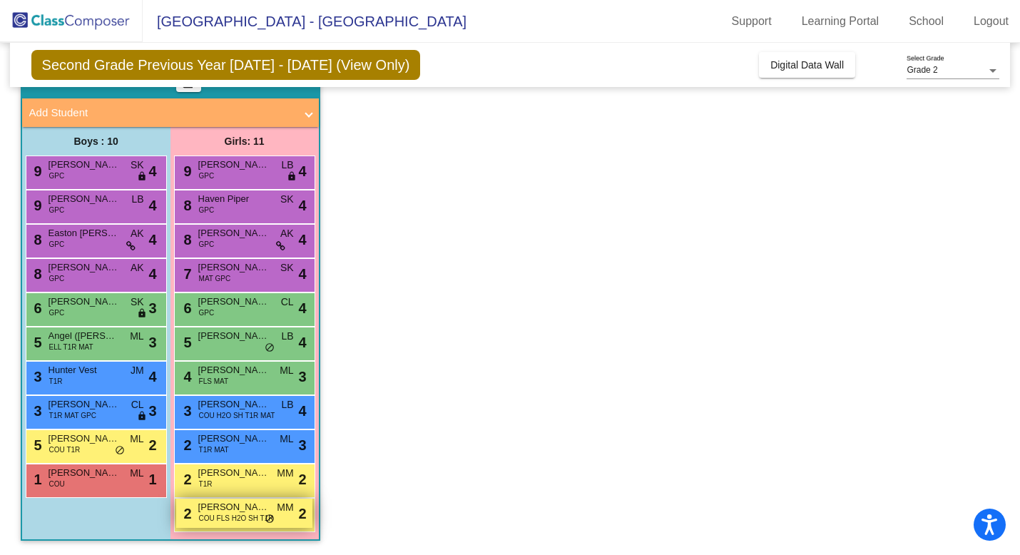
click at [213, 523] on span "COU FLS H2O SH T1R" at bounding box center [236, 518] width 75 height 11
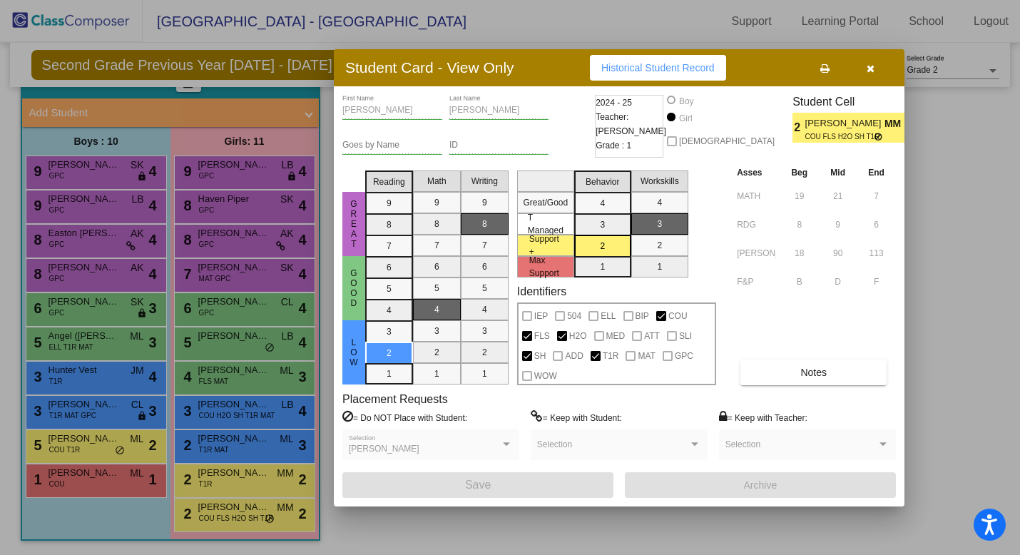
click at [862, 75] on button "button" at bounding box center [870, 68] width 46 height 26
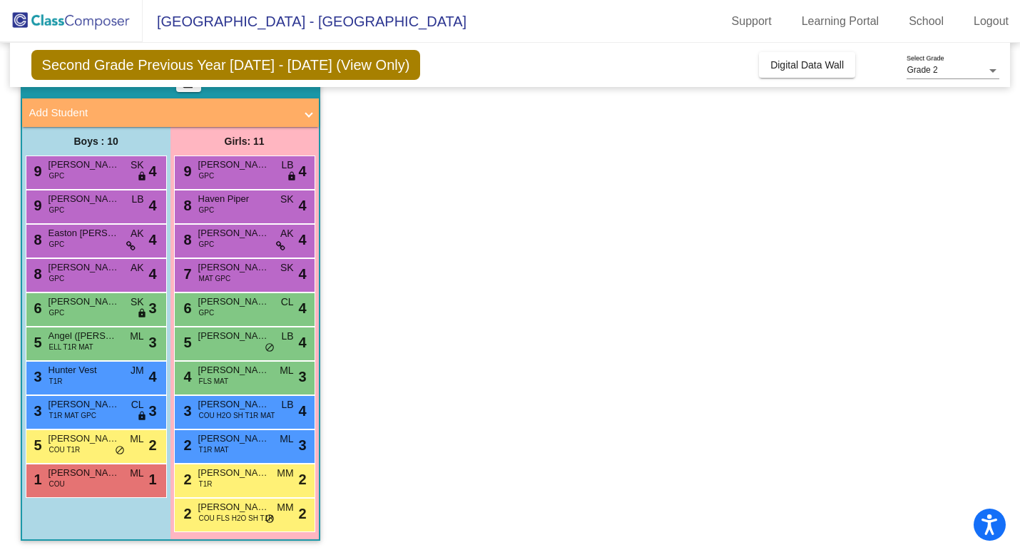
scroll to position [0, 0]
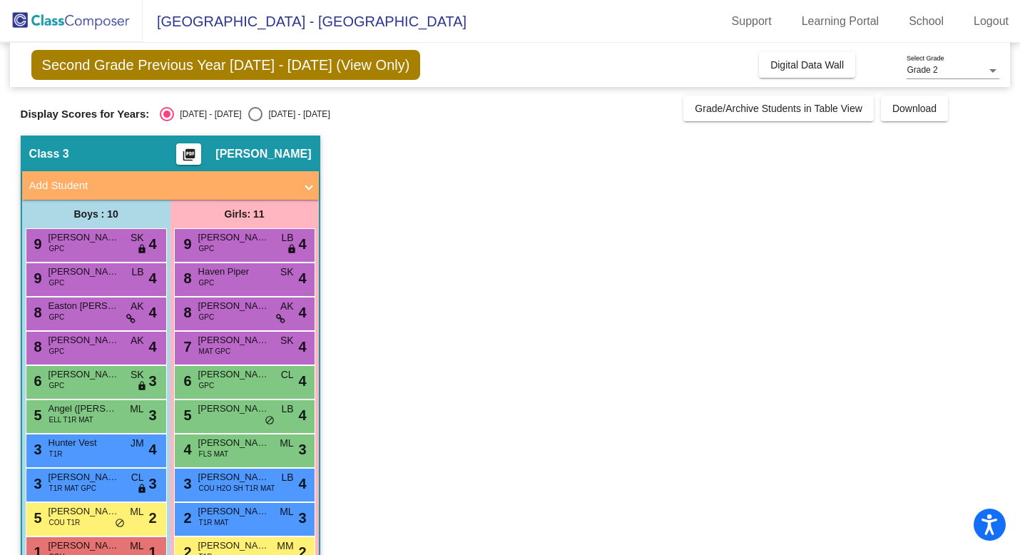
click at [248, 112] on div "Select an option" at bounding box center [255, 114] width 14 height 14
click at [255, 121] on input "[DATE] - [DATE]" at bounding box center [255, 121] width 1 height 1
radio input "true"
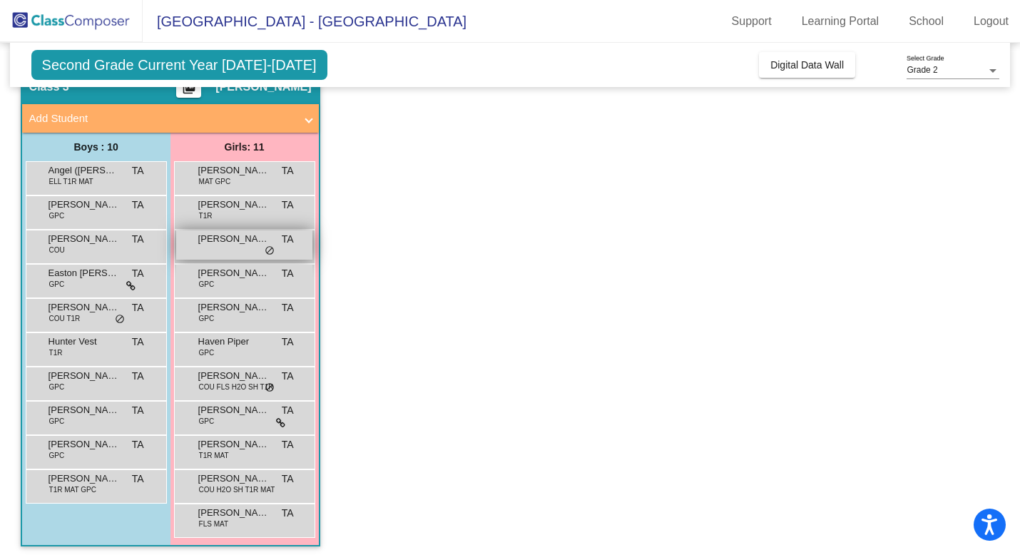
scroll to position [65, 0]
